Goal: Check status

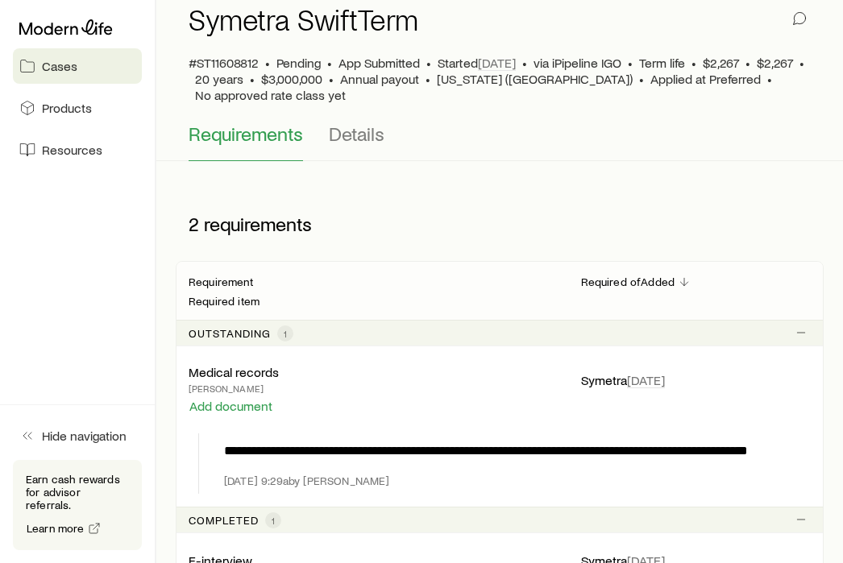
scroll to position [170, 0]
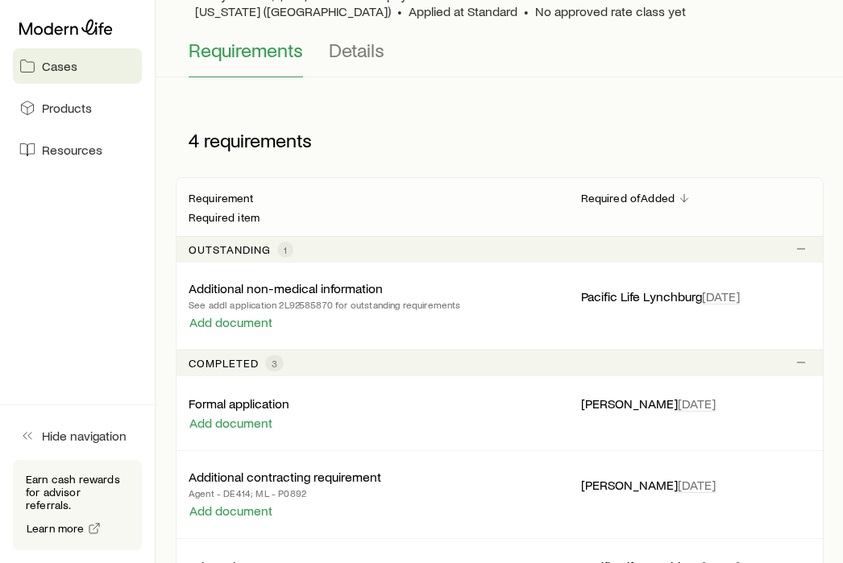
scroll to position [239, 0]
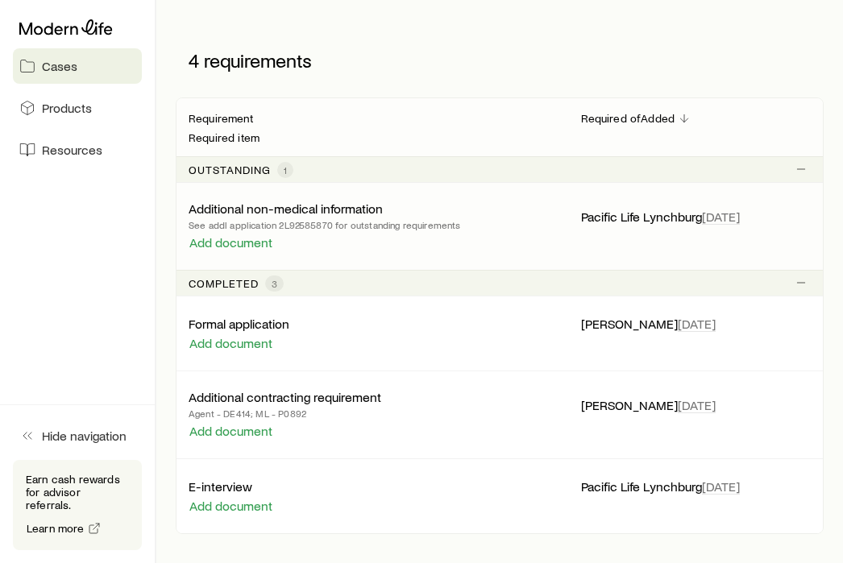
click at [277, 205] on p "Additional non-medical information" at bounding box center [286, 209] width 194 height 16
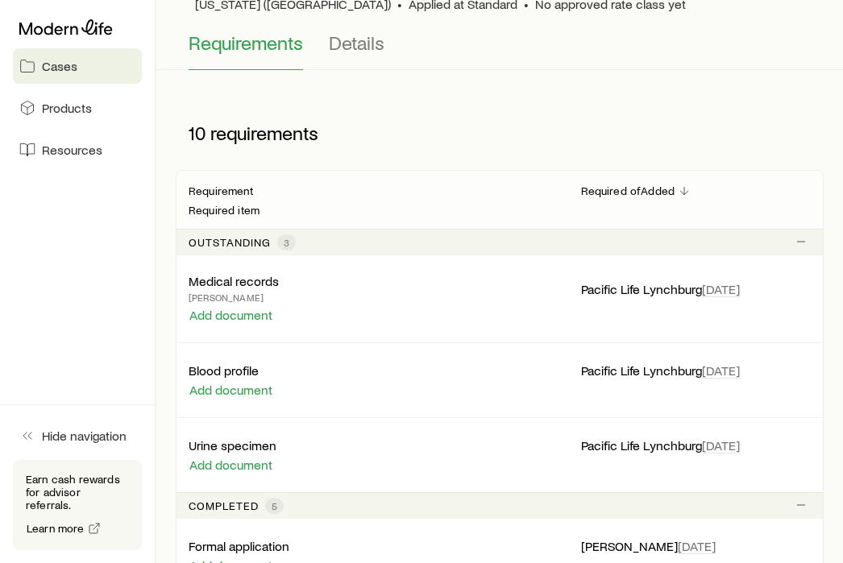
scroll to position [182, 0]
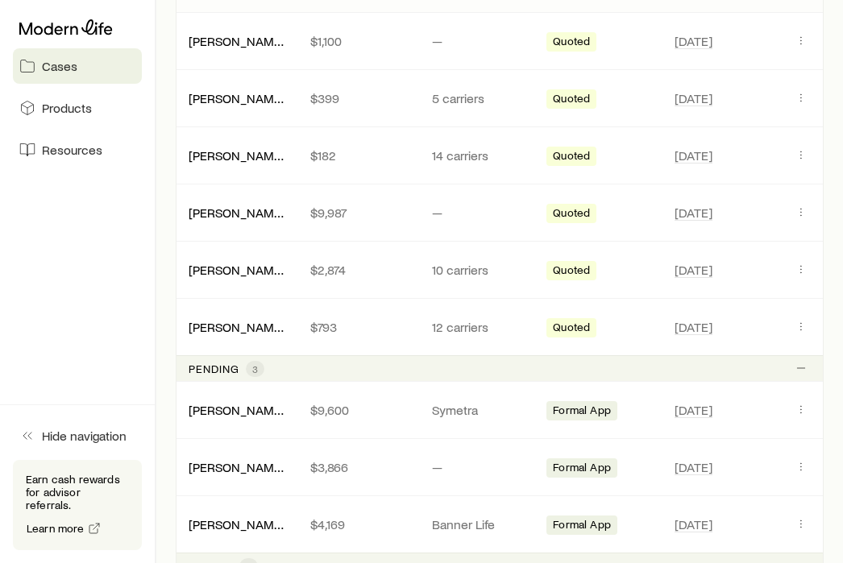
scroll to position [674, 0]
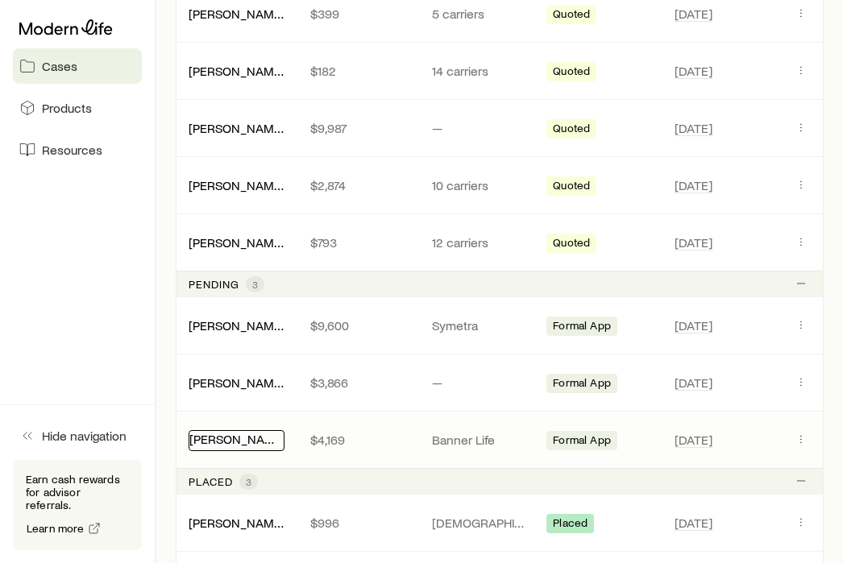
click at [241, 434] on link "McEneff, Aaran" at bounding box center [255, 438] width 133 height 15
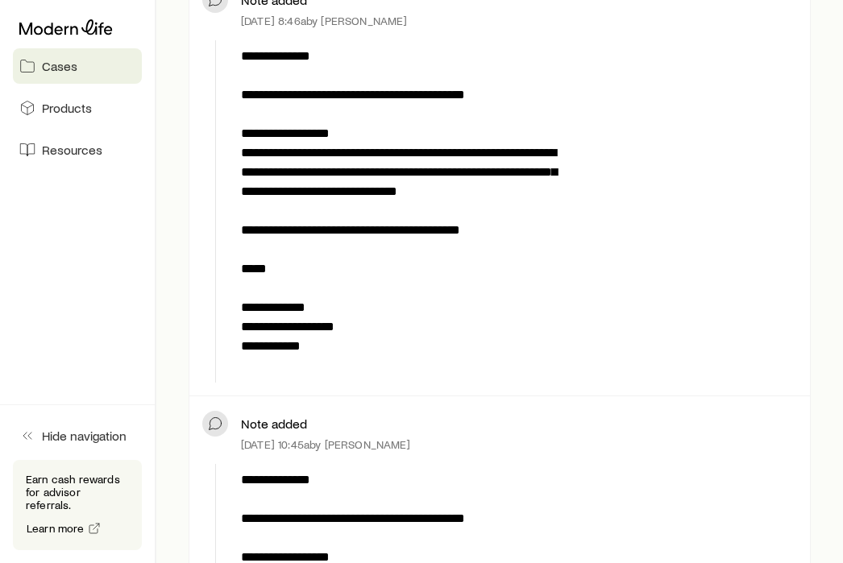
scroll to position [295, 0]
